Goal: Information Seeking & Learning: Learn about a topic

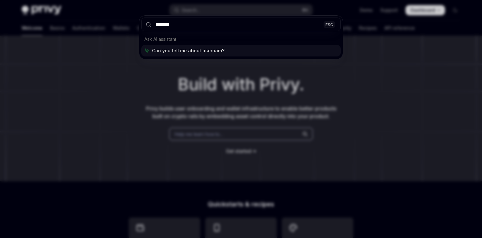
type input "********"
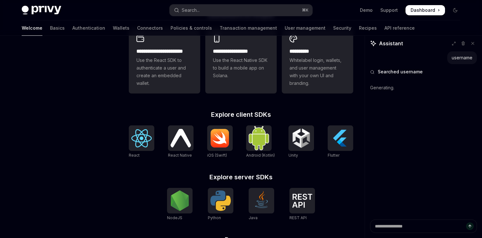
scroll to position [269, 0]
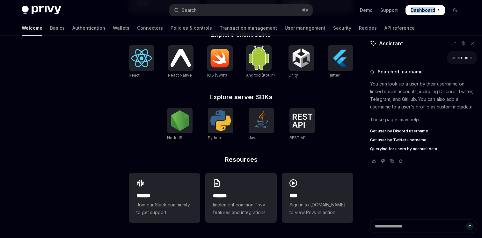
click at [392, 147] on span "Querying for users by account data" at bounding box center [403, 148] width 67 height 5
type textarea "*"
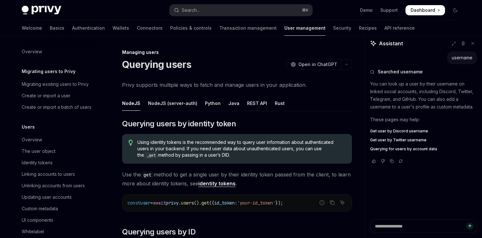
scroll to position [123, 0]
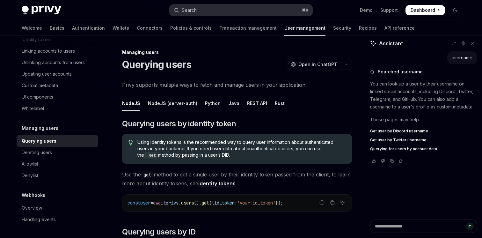
click at [191, 9] on div "Search..." at bounding box center [191, 10] width 18 height 8
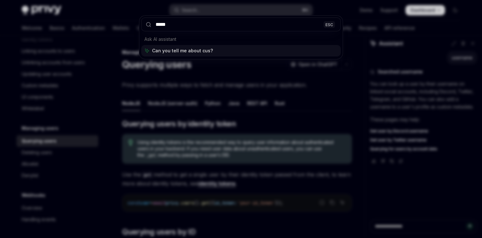
type input "******"
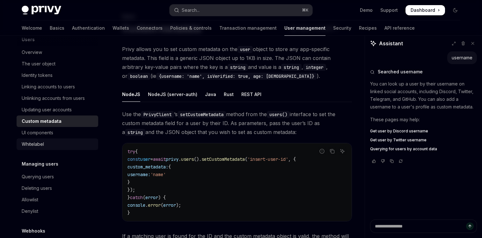
scroll to position [123, 0]
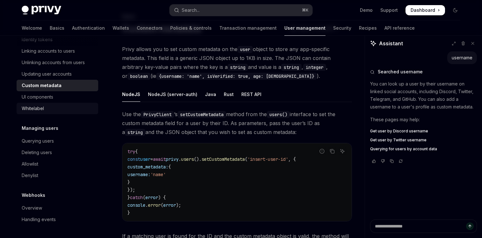
click at [44, 106] on div "Whitelabel" at bounding box center [58, 109] width 73 height 8
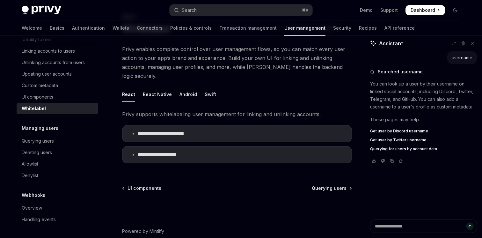
type textarea "*"
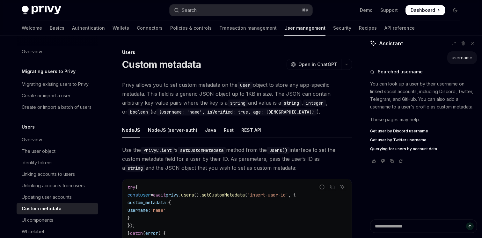
click at [417, 9] on span "Dashboard" at bounding box center [422, 10] width 25 height 6
